Goal: Find specific page/section: Find specific page/section

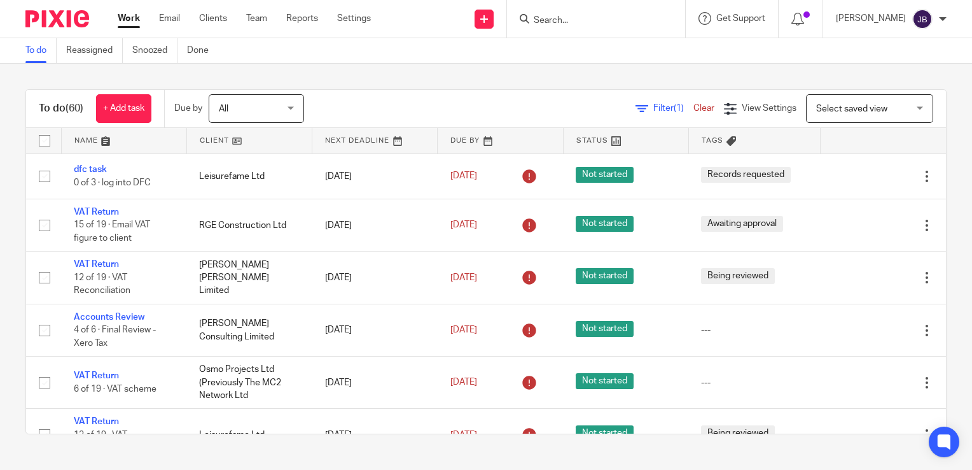
click at [636, 113] on div "Filter (1) Clear" at bounding box center [680, 108] width 88 height 13
click at [636, 106] on icon at bounding box center [642, 108] width 13 height 13
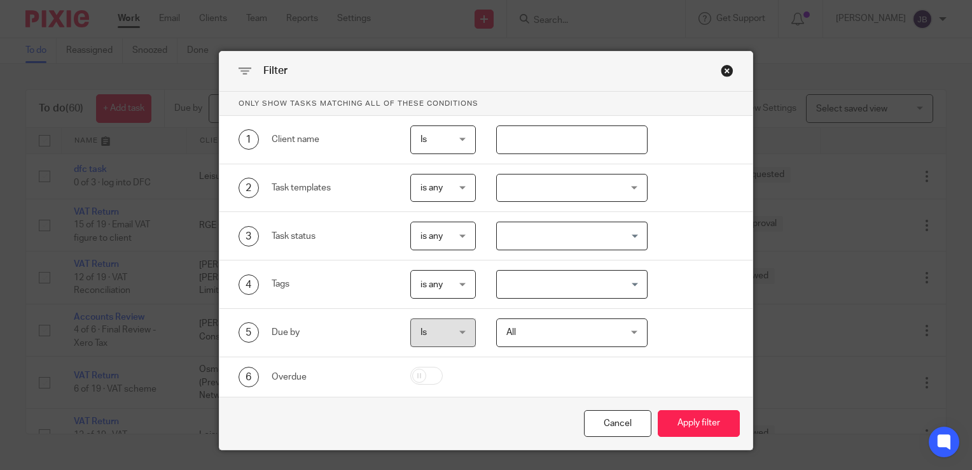
click at [548, 148] on input "text" at bounding box center [572, 139] width 152 height 29
type input "[PERSON_NAME]"
click at [658, 410] on button "Apply filter" at bounding box center [699, 423] width 82 height 27
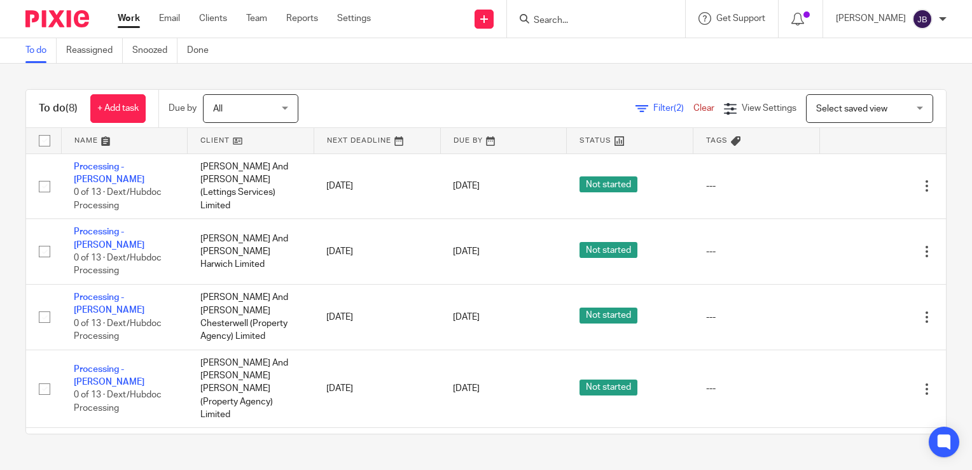
click at [576, 22] on input "Search" at bounding box center [590, 20] width 115 height 11
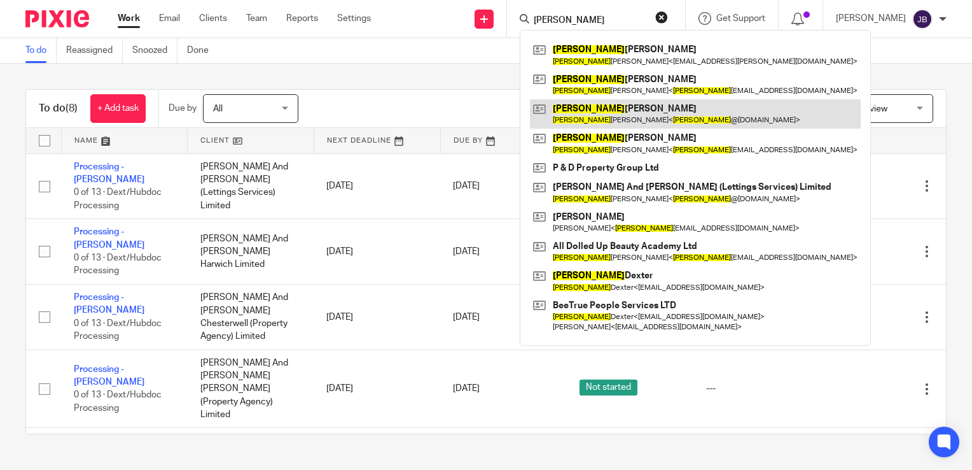
type input "tracey"
click at [634, 116] on link at bounding box center [695, 113] width 331 height 29
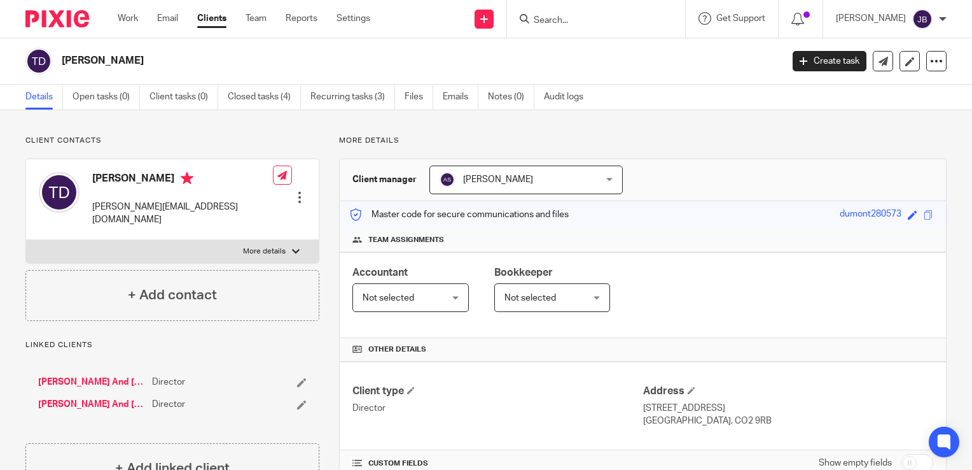
click at [557, 30] on div at bounding box center [596, 19] width 178 height 38
click at [569, 18] on input "Search" at bounding box center [590, 20] width 115 height 11
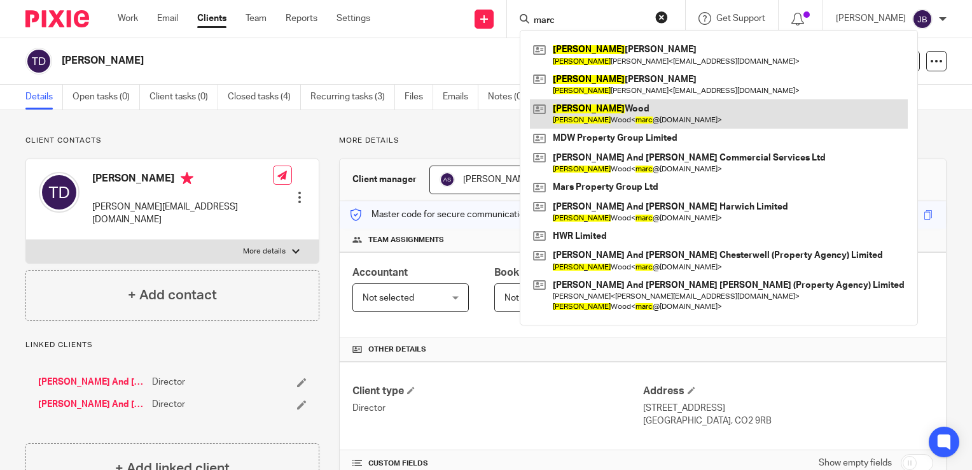
type input "marc"
click at [620, 107] on link at bounding box center [719, 113] width 378 height 29
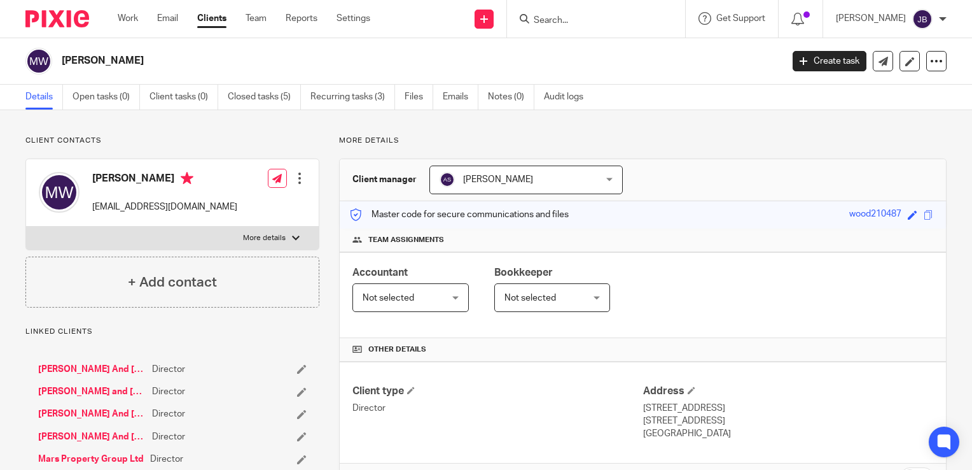
click at [568, 6] on div at bounding box center [596, 19] width 178 height 38
click at [568, 20] on input "Search" at bounding box center [590, 20] width 115 height 11
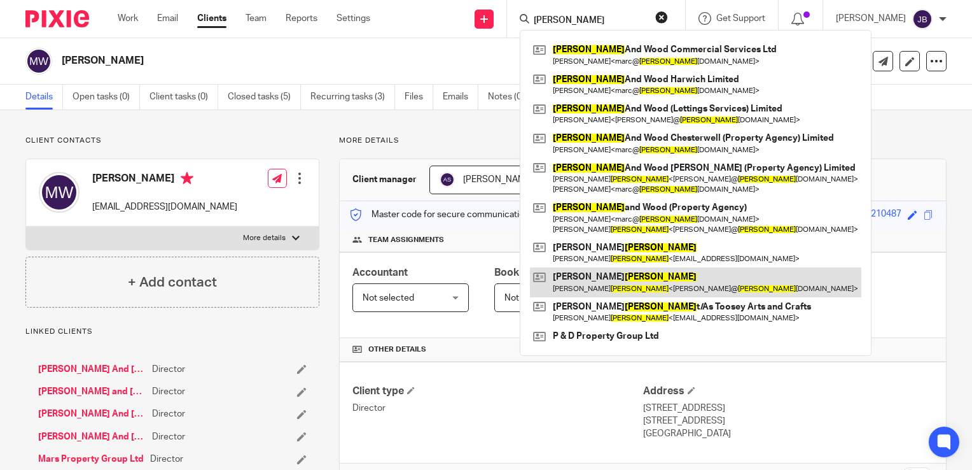
type input "harris"
click at [617, 290] on link at bounding box center [696, 281] width 332 height 29
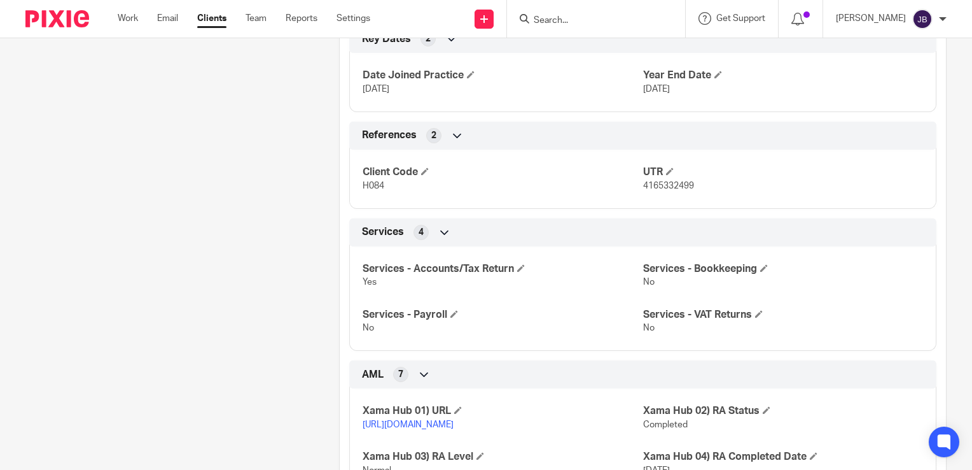
scroll to position [445, 0]
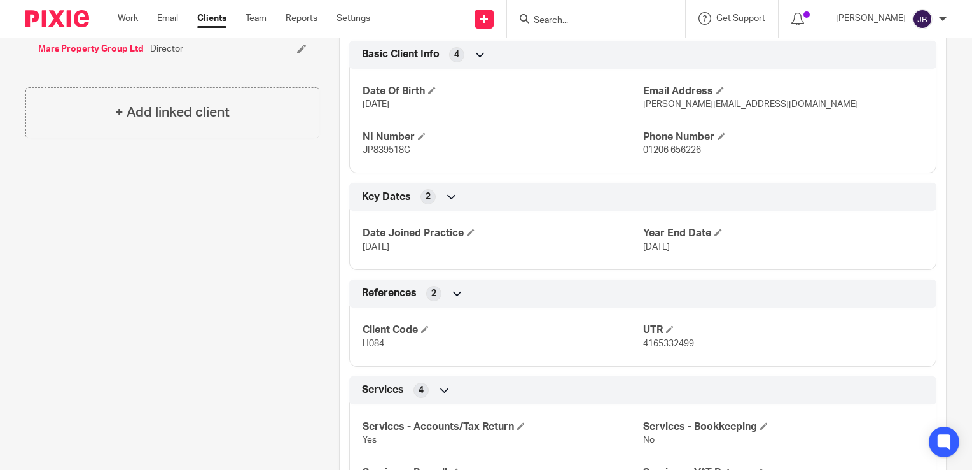
click at [569, 24] on input "Search" at bounding box center [590, 20] width 115 height 11
paste input "[US_VEHICLE_IDENTIFICATION_NUMBER]"
type input "[US_VEHICLE_IDENTIFICATION_NUMBER]"
click button "submit" at bounding box center [0, 0] width 0 height 0
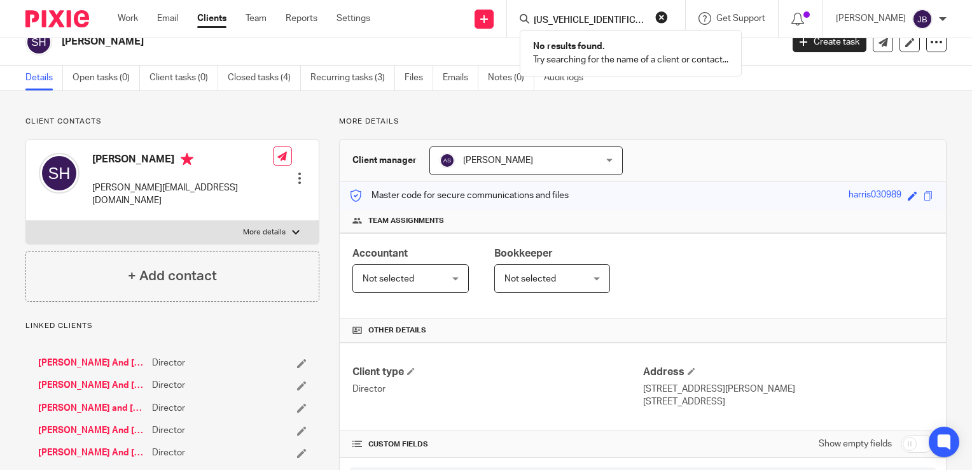
scroll to position [0, 0]
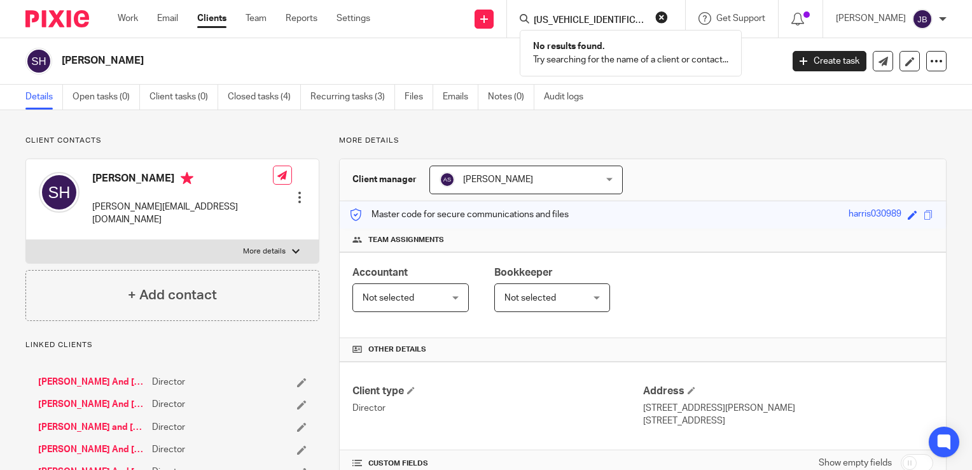
click at [307, 340] on p "Linked clients" at bounding box center [172, 345] width 294 height 10
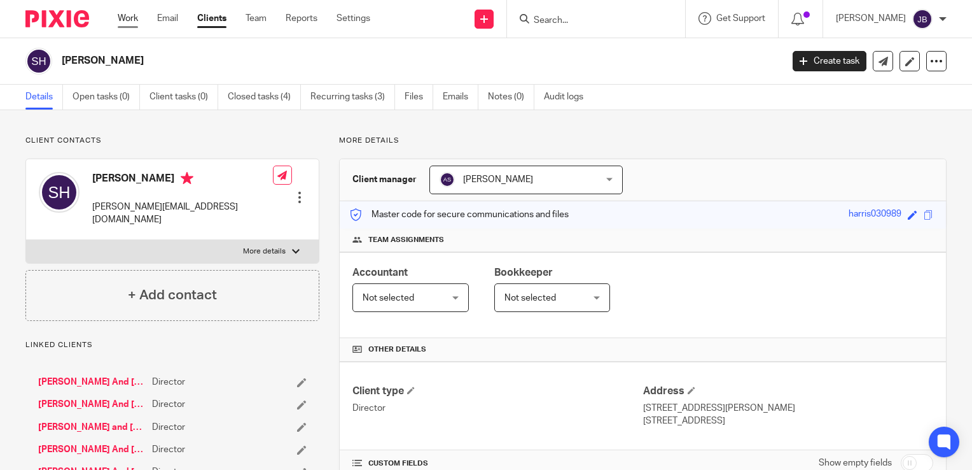
click at [124, 18] on link "Work" at bounding box center [128, 18] width 20 height 13
